Goal: Transaction & Acquisition: Obtain resource

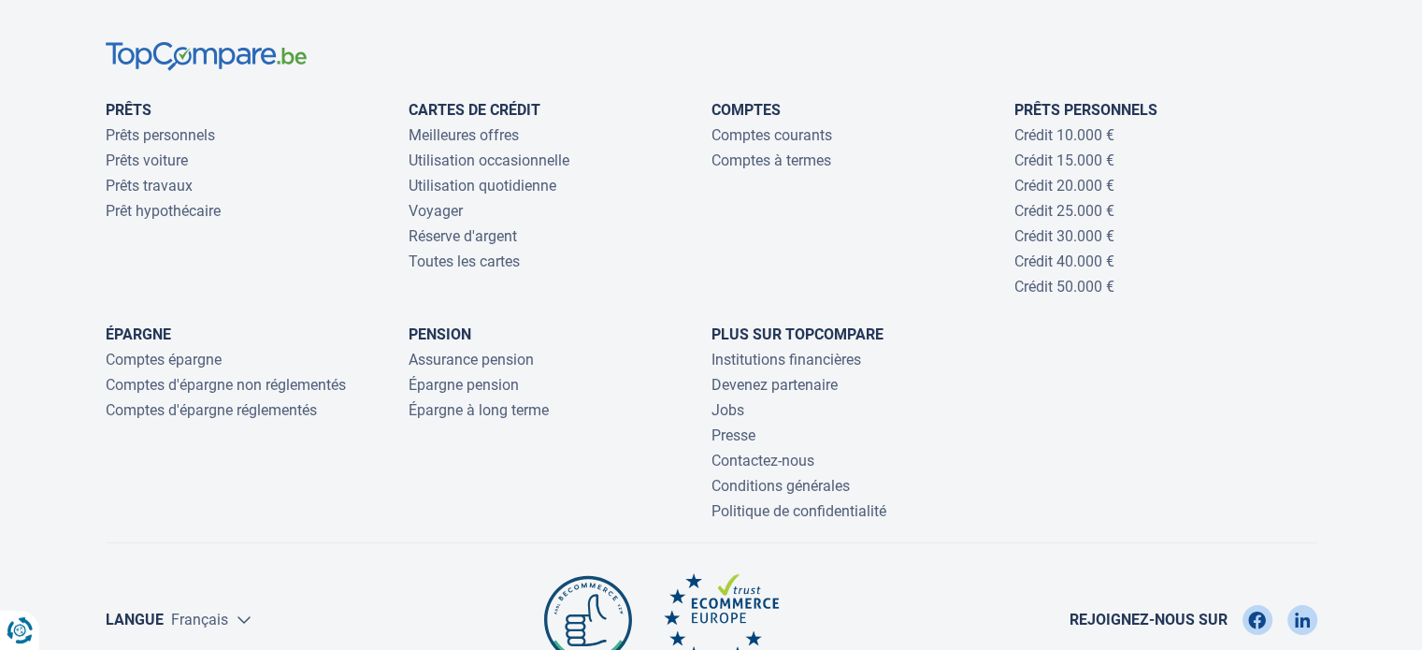
scroll to position [6403, 0]
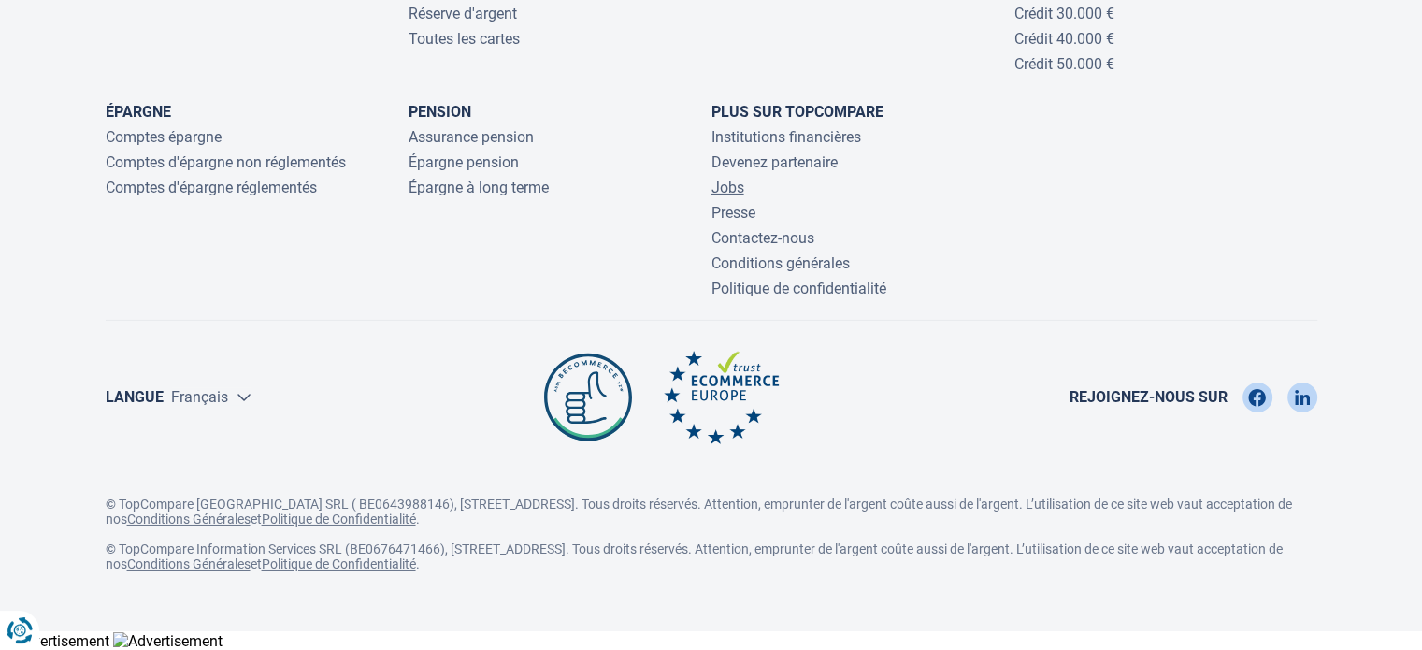
click at [732, 184] on link "Jobs" at bounding box center [727, 188] width 33 height 18
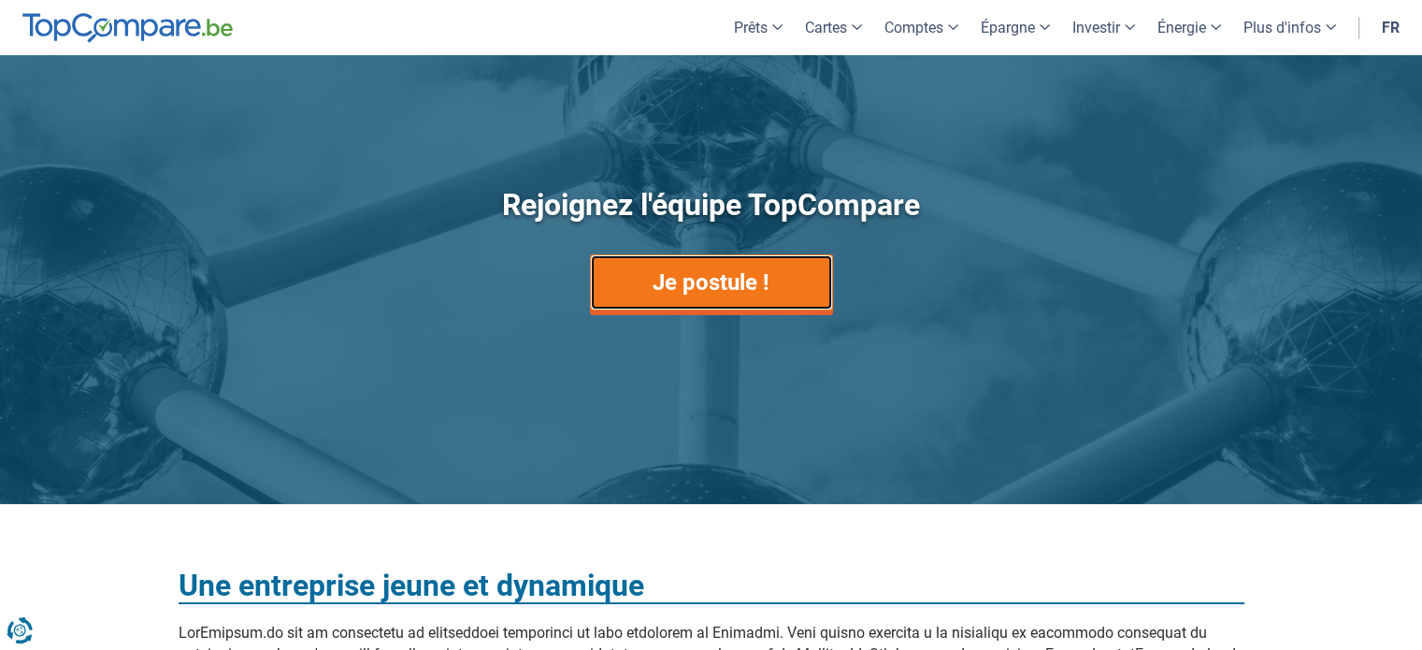
click at [722, 286] on link "Je postule !" at bounding box center [711, 282] width 243 height 56
click at [713, 279] on link "Je postule !" at bounding box center [711, 282] width 243 height 56
click at [670, 291] on link "Je postule !" at bounding box center [711, 282] width 243 height 56
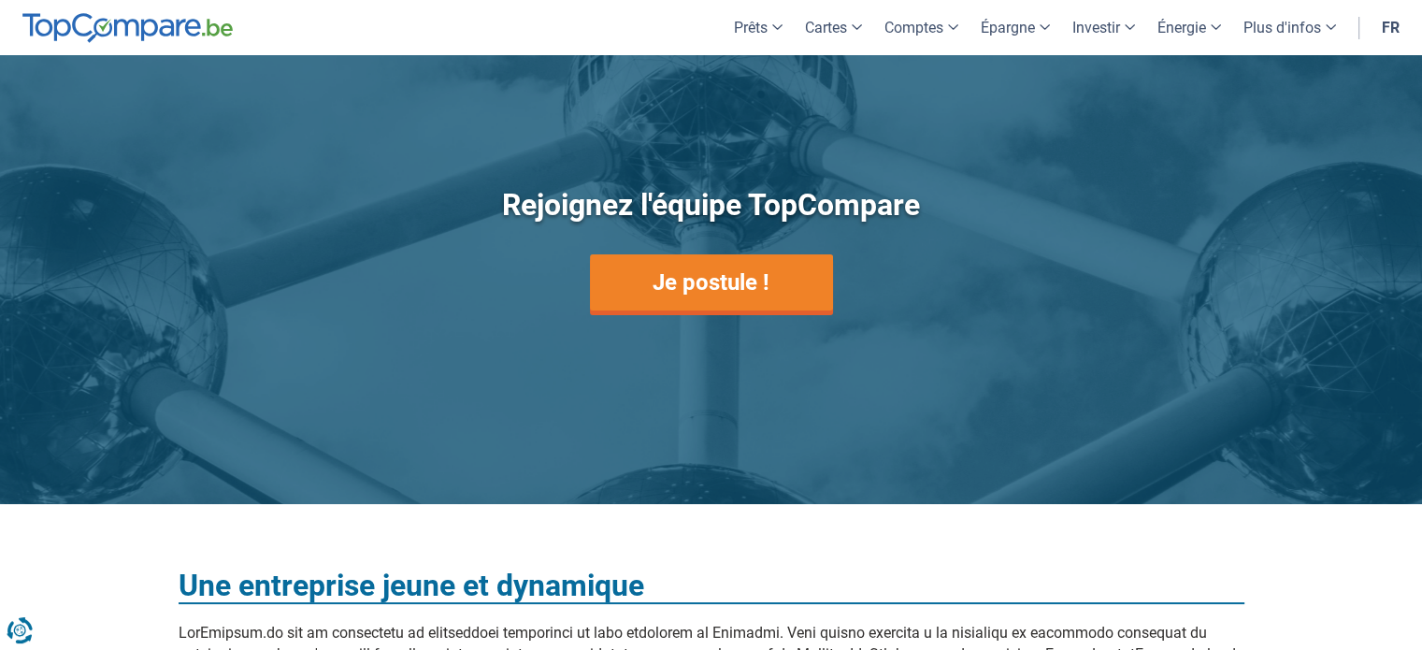
click at [86, 401] on div "Rejoignez l'équipe TopCompare Je postule !" at bounding box center [711, 279] width 1422 height 449
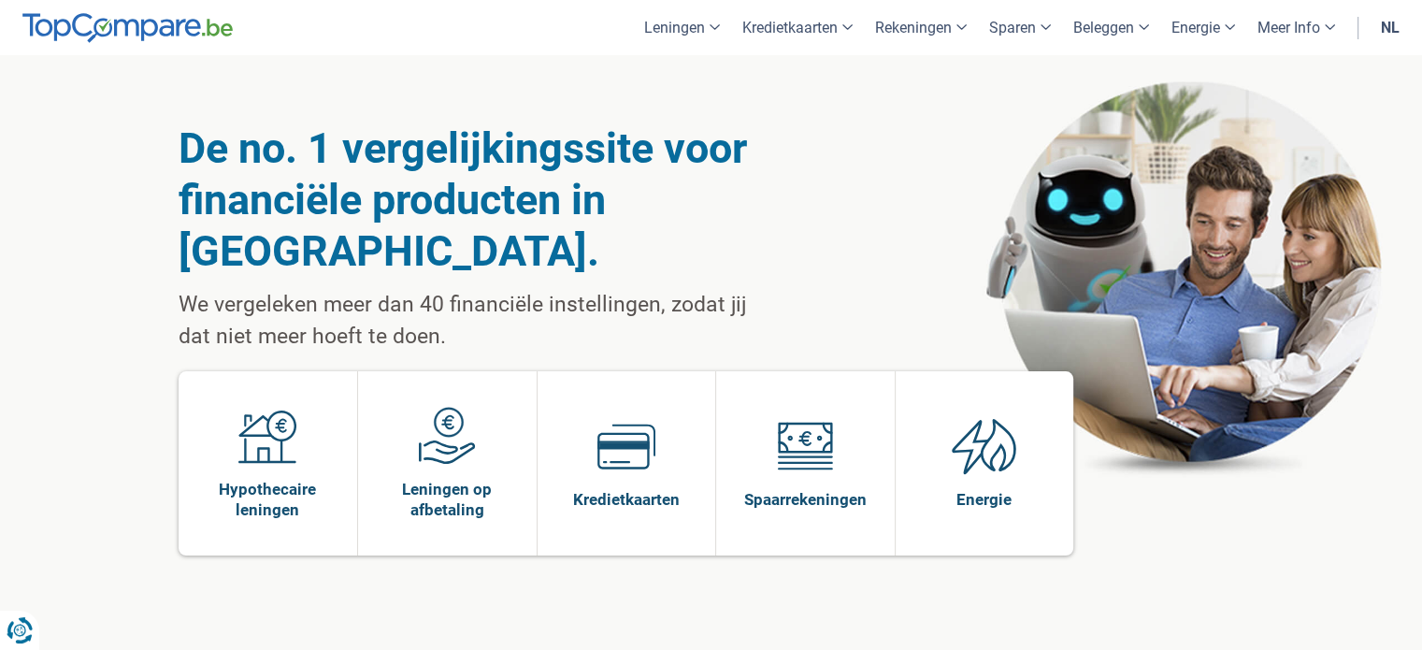
click at [1381, 31] on link "nl" at bounding box center [1389, 27] width 41 height 55
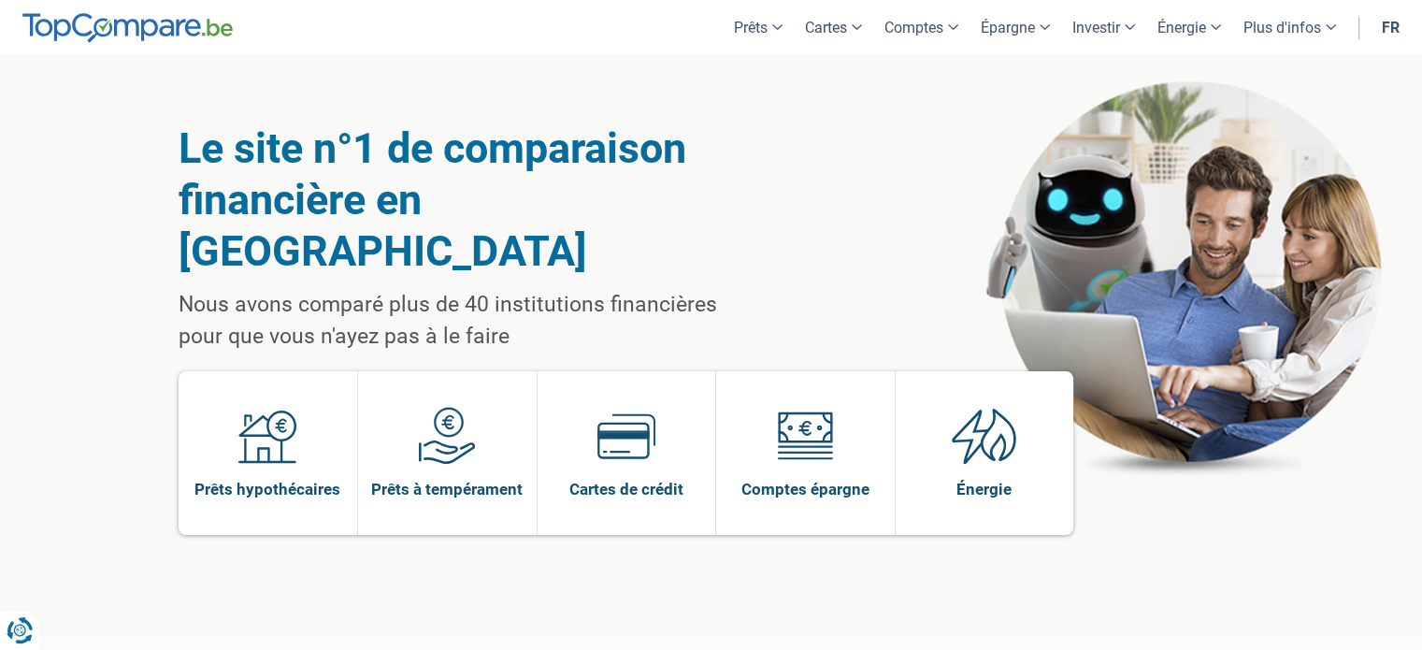
click at [855, 156] on div "Le site n°1 de comparaison financière en [GEOGRAPHIC_DATA] Nous avons comparé p…" at bounding box center [712, 347] width 1066 height 584
